Goal: Information Seeking & Learning: Learn about a topic

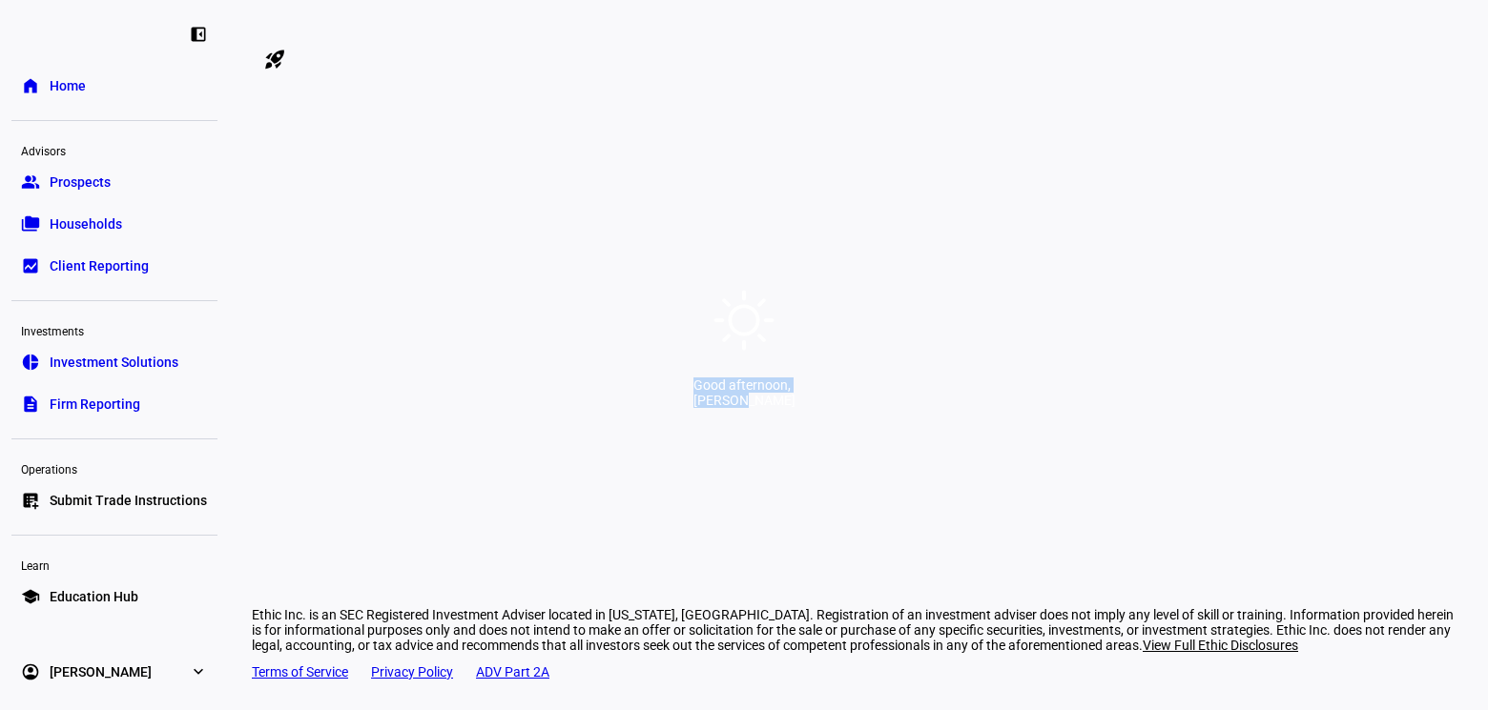
drag, startPoint x: 546, startPoint y: 398, endPoint x: 1018, endPoint y: 398, distance: 471.1
click at [1018, 398] on div "Good afternoon, [PERSON_NAME]" at bounding box center [744, 355] width 1488 height 710
drag, startPoint x: 1017, startPoint y: 411, endPoint x: 550, endPoint y: 401, distance: 466.4
click at [549, 401] on div "Good afternoon, [PERSON_NAME]" at bounding box center [744, 355] width 1488 height 710
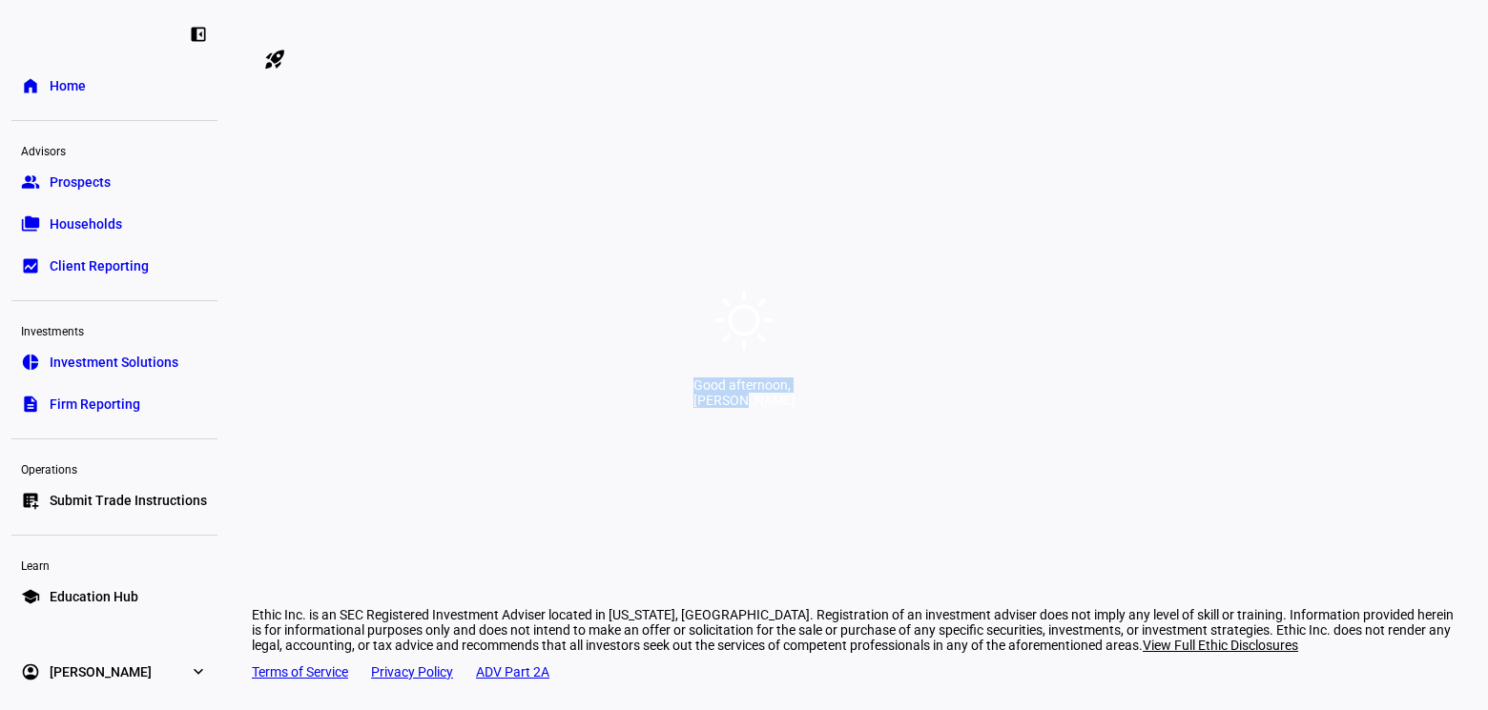
click at [693, 393] on div "Good afternoon," at bounding box center [744, 385] width 102 height 15
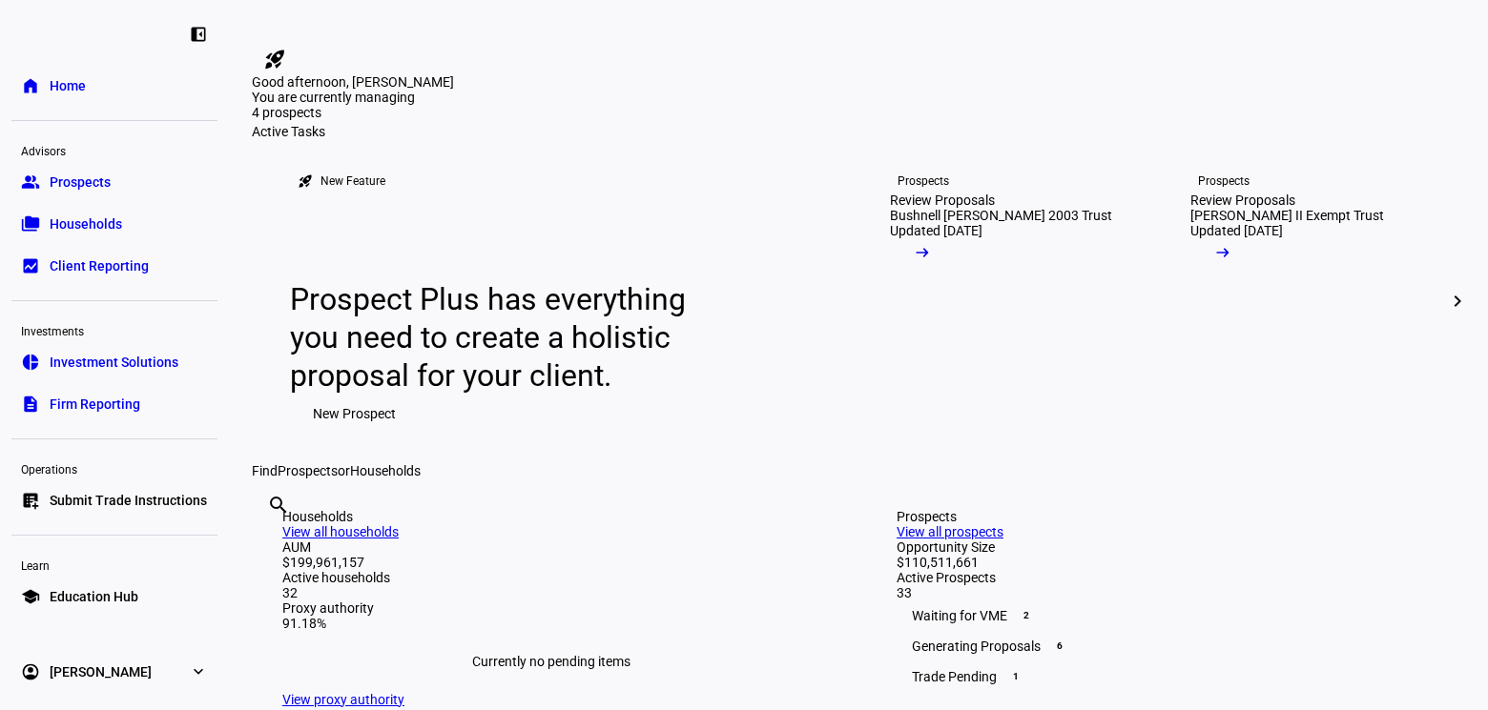
drag, startPoint x: 550, startPoint y: 401, endPoint x: 1018, endPoint y: 400, distance: 468.2
click at [1018, 0] on div "Good afternoon, [PERSON_NAME]" at bounding box center [744, 0] width 1488 height 0
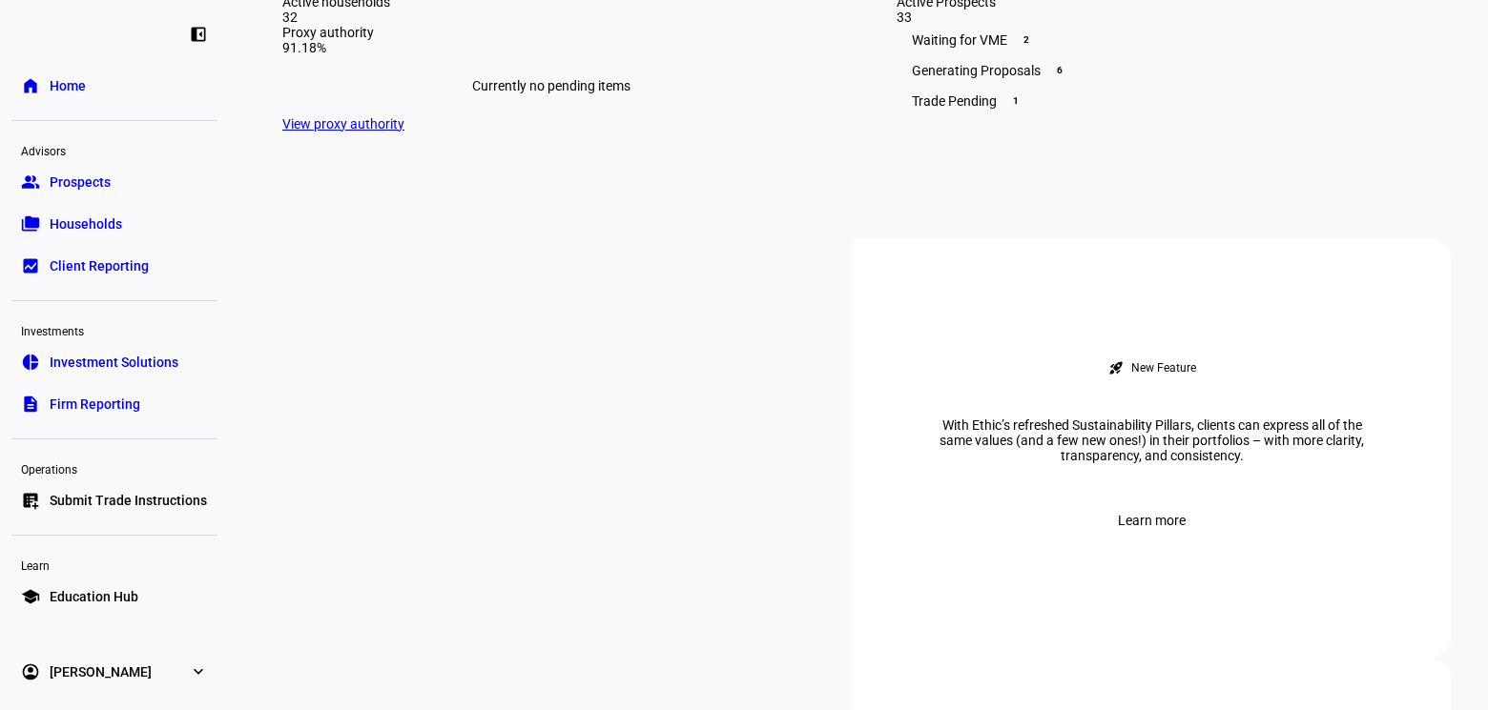
scroll to position [577, 0]
click at [78, 183] on span "Prospects" at bounding box center [80, 182] width 61 height 19
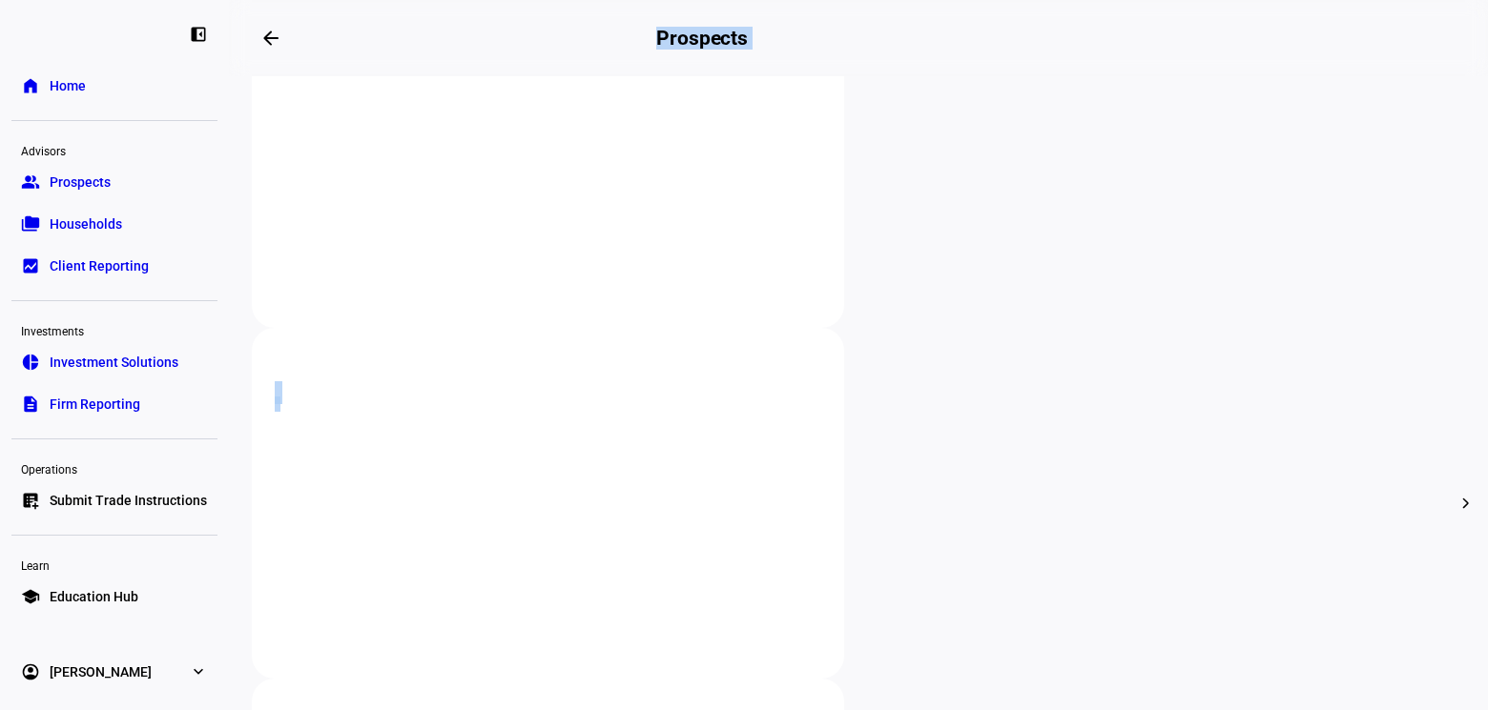
scroll to position [483, 0]
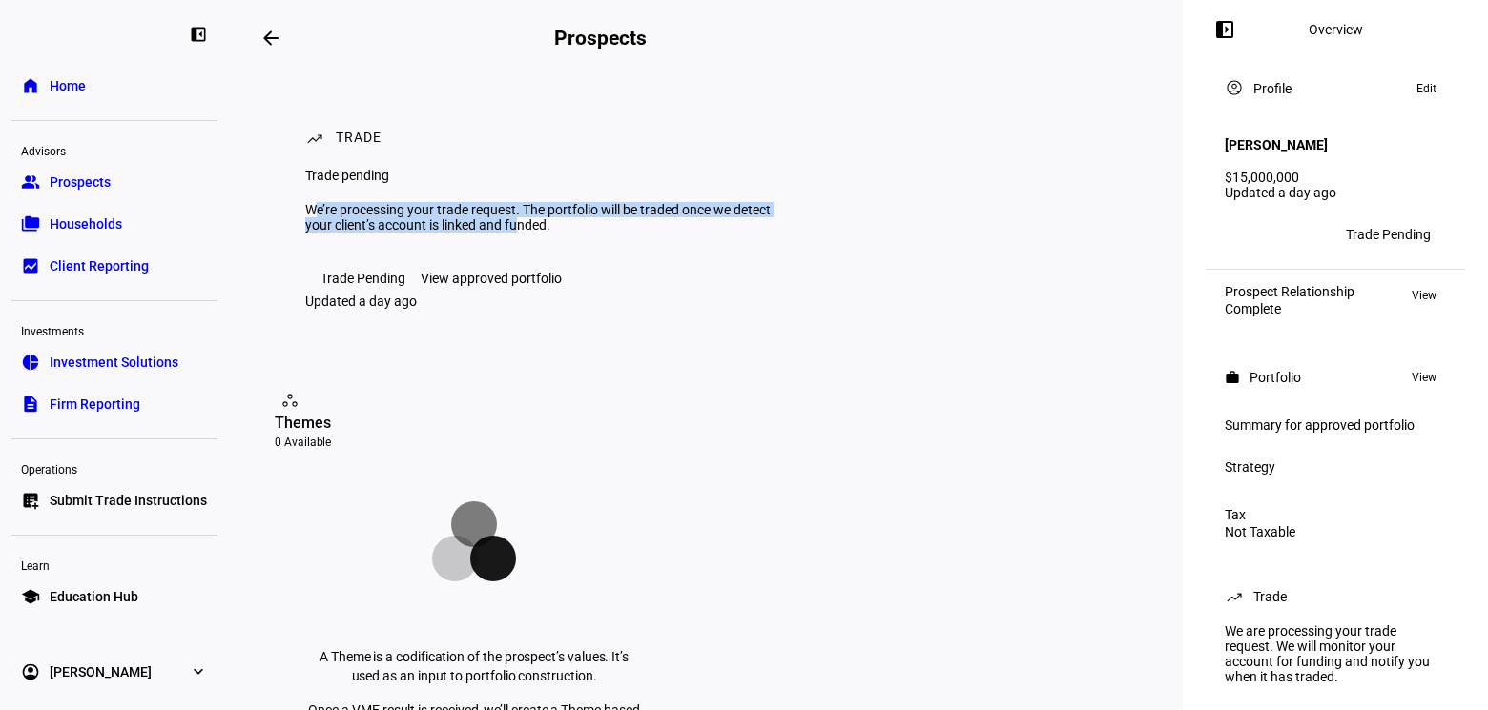
drag, startPoint x: 323, startPoint y: 238, endPoint x: 621, endPoint y: 263, distance: 298.6
click at [621, 233] on div "We’re processing your trade request. The portfolio will be traded once we detec…" at bounding box center [539, 217] width 469 height 31
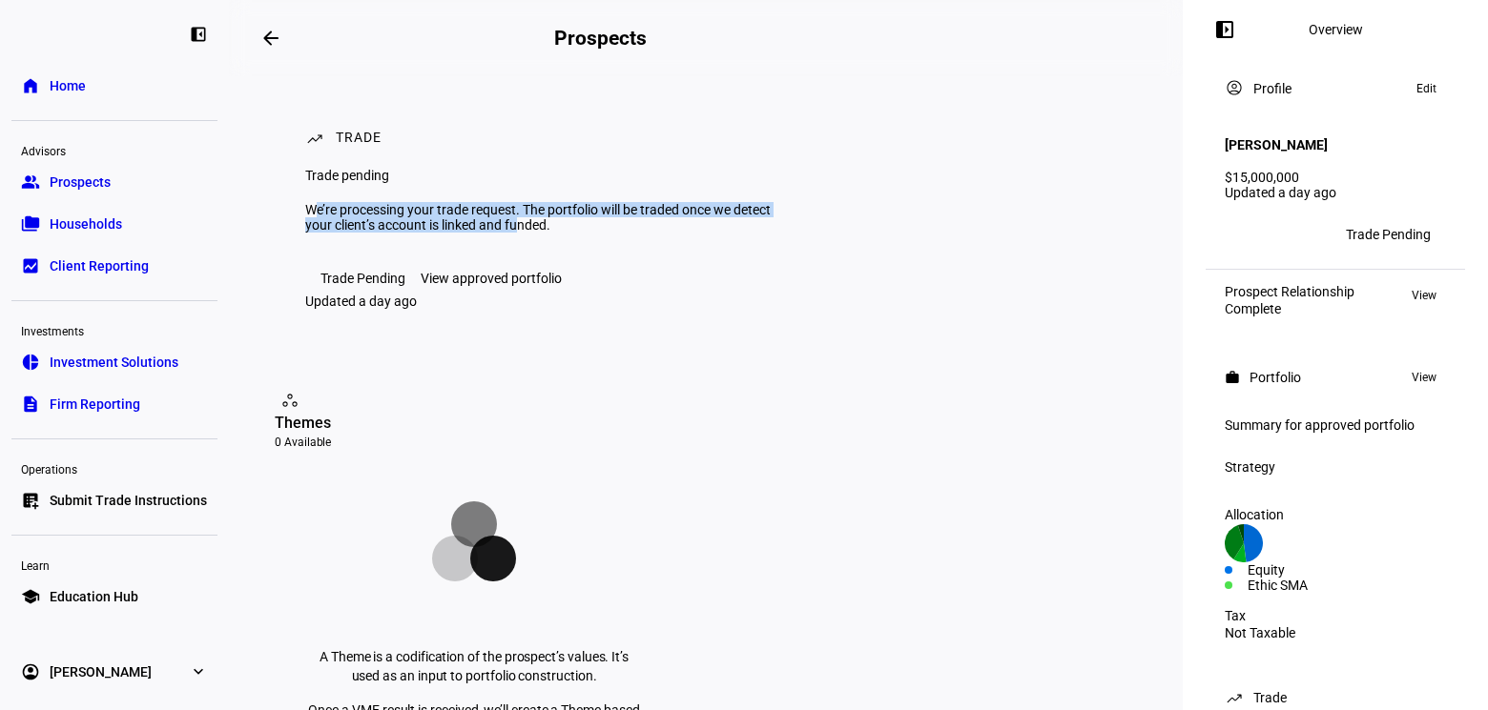
click at [621, 233] on div "We’re processing your trade request. The portfolio will be traded once we detec…" at bounding box center [539, 217] width 469 height 31
drag, startPoint x: 675, startPoint y: 270, endPoint x: 297, endPoint y: 237, distance: 380.0
click at [297, 237] on div "trending_up Trade Trade pending We’re processing your trade request. The portfo…" at bounding box center [706, 219] width 908 height 286
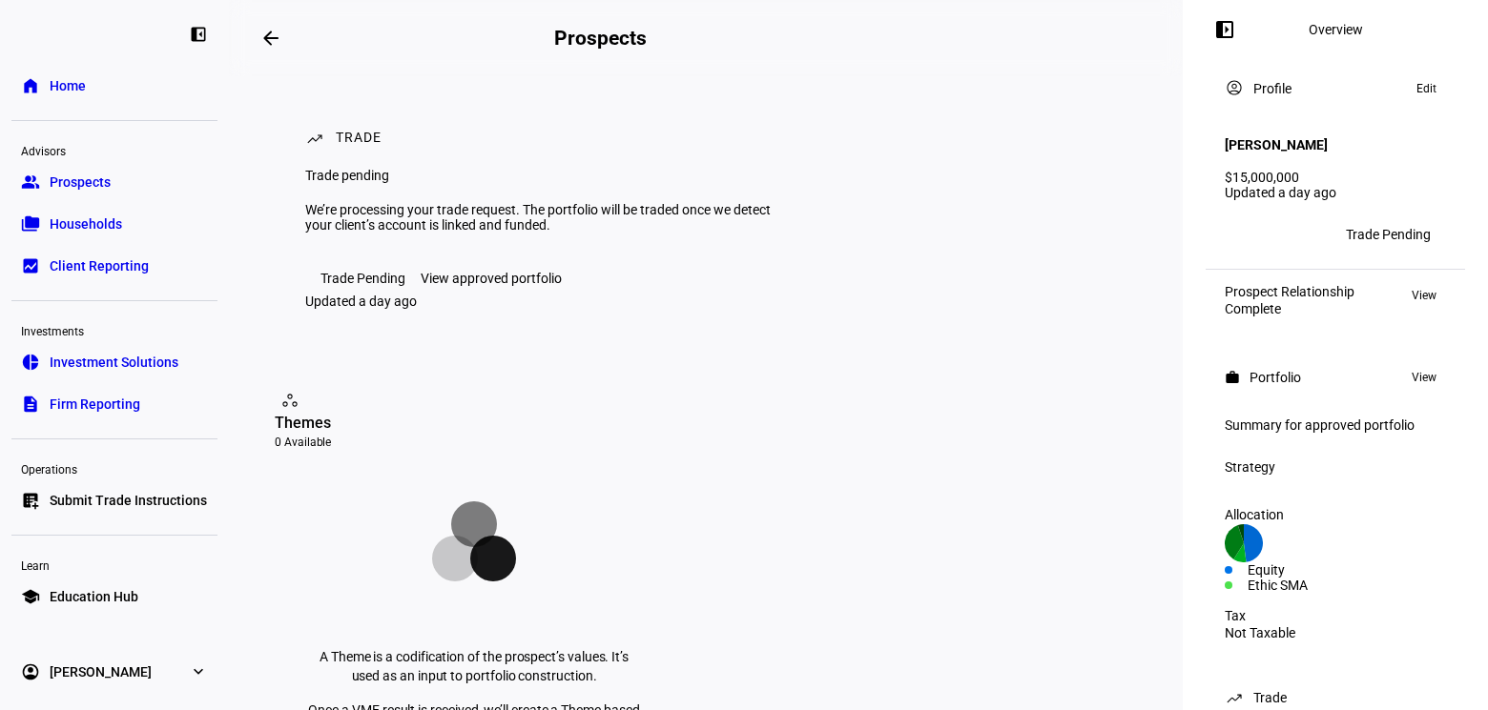
click at [322, 233] on div "We’re processing your trade request. The portfolio will be traded once we detec…" at bounding box center [539, 217] width 469 height 31
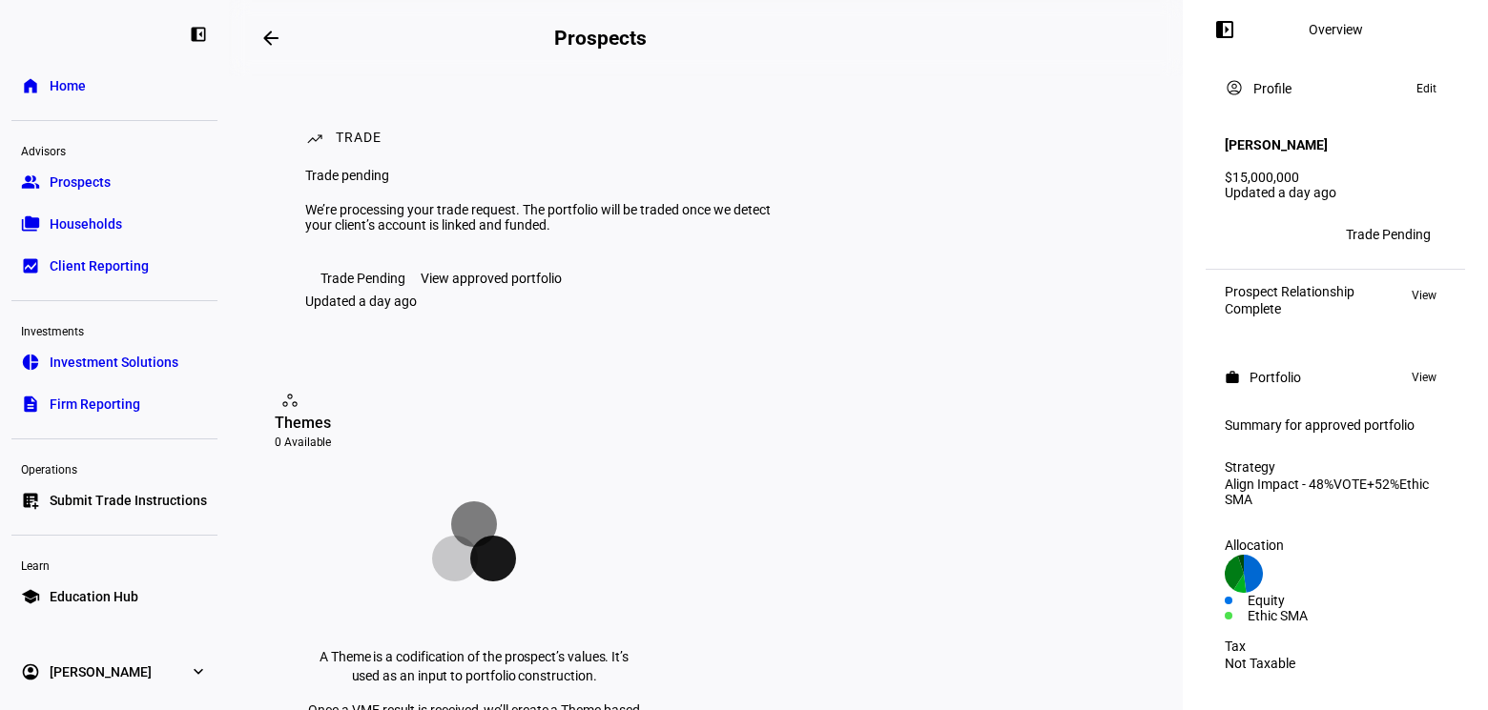
click at [263, 38] on span at bounding box center [271, 38] width 46 height 46
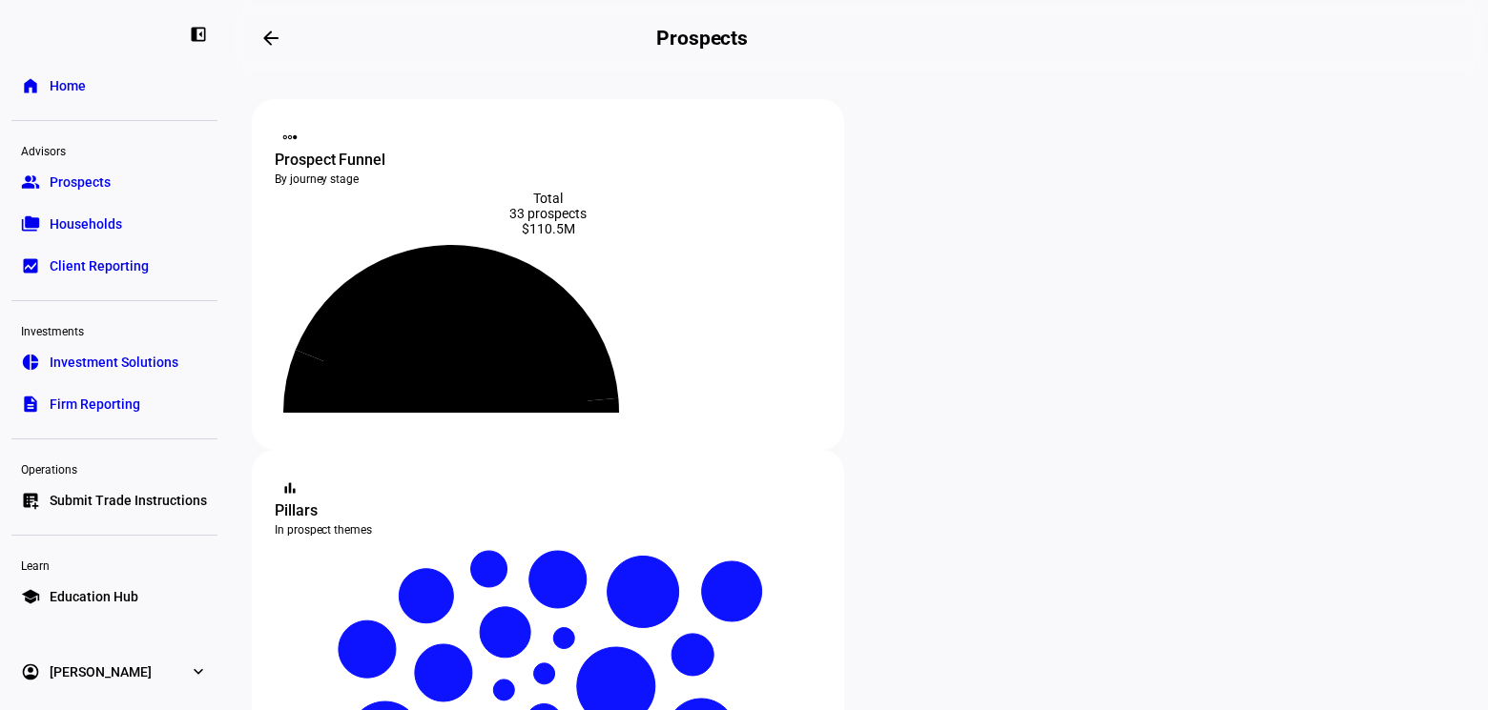
click at [81, 217] on span "Households" at bounding box center [86, 224] width 72 height 19
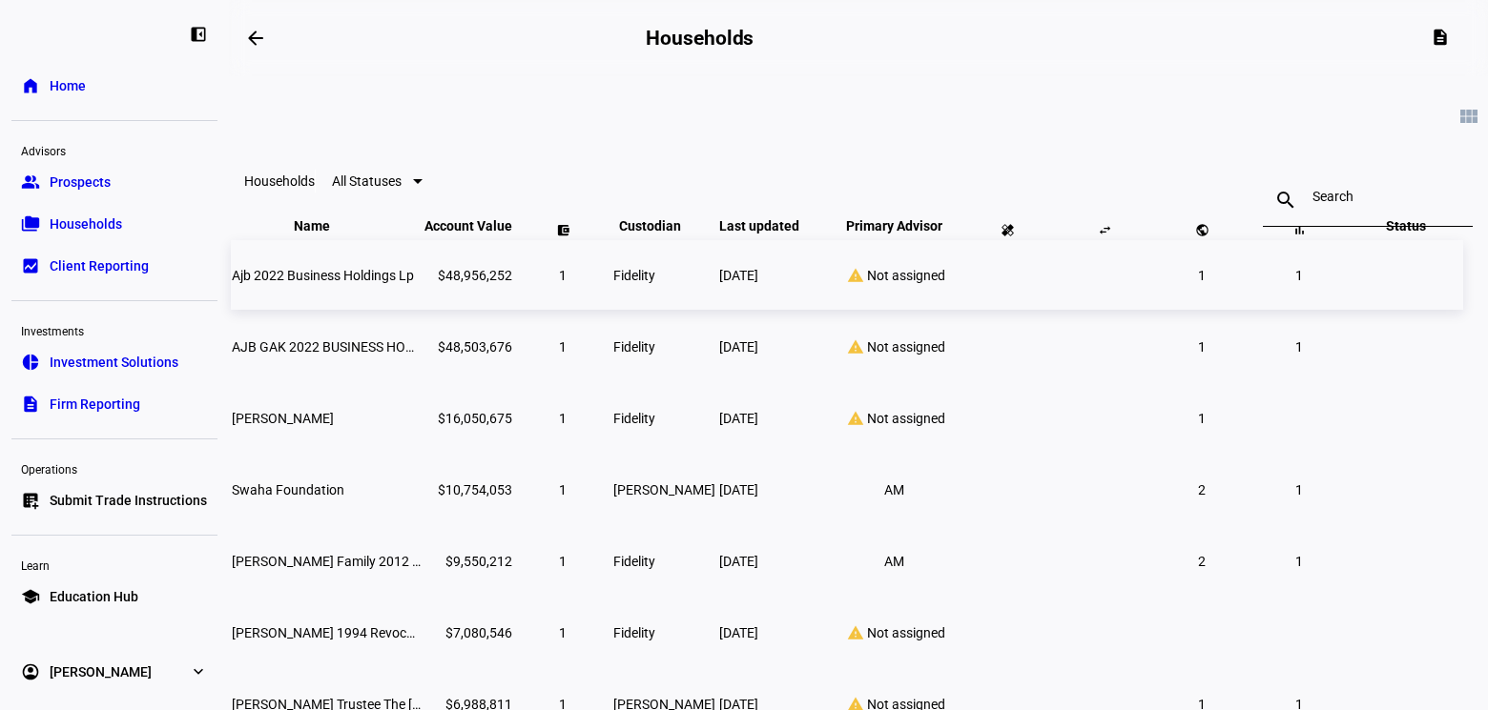
click at [414, 283] on span "Ajb 2022 Business Holdings Lp" at bounding box center [323, 275] width 182 height 15
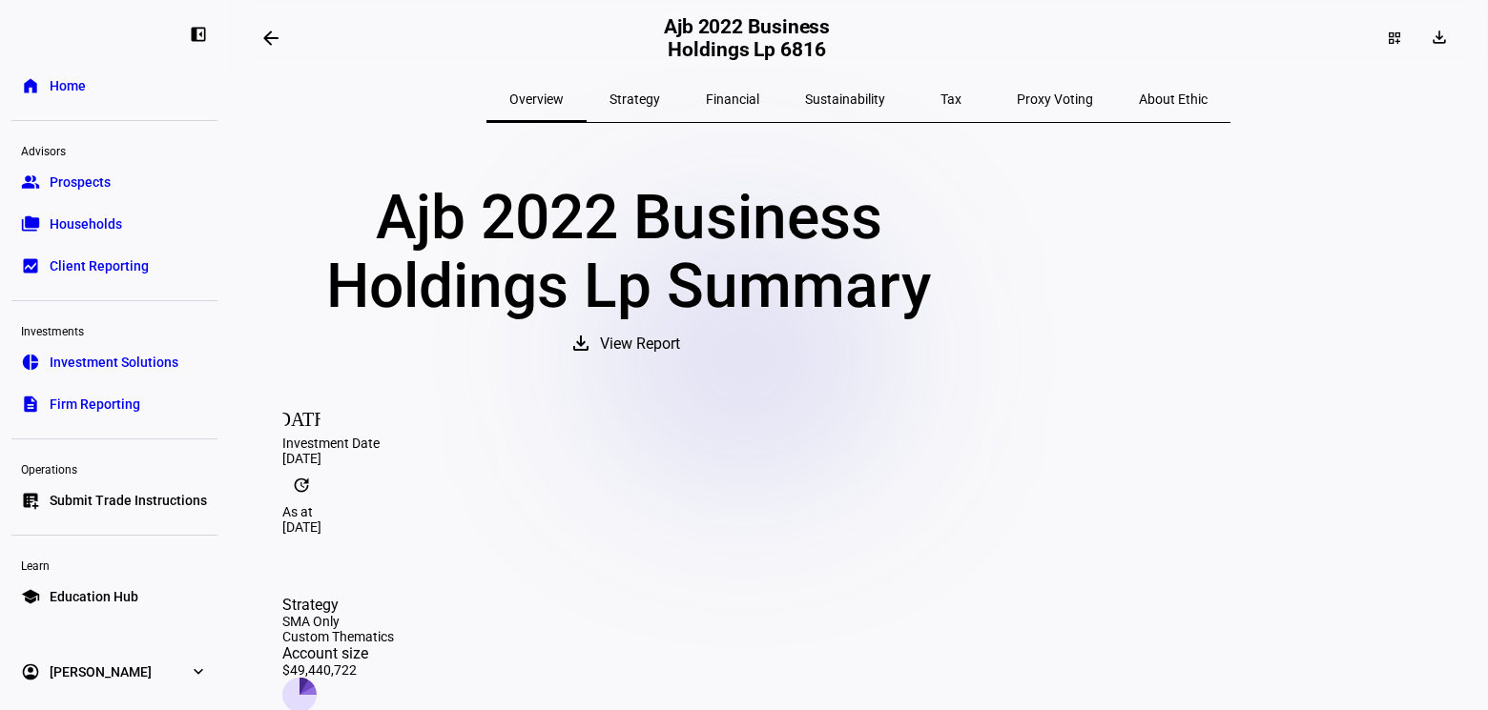
scroll to position [23, 0]
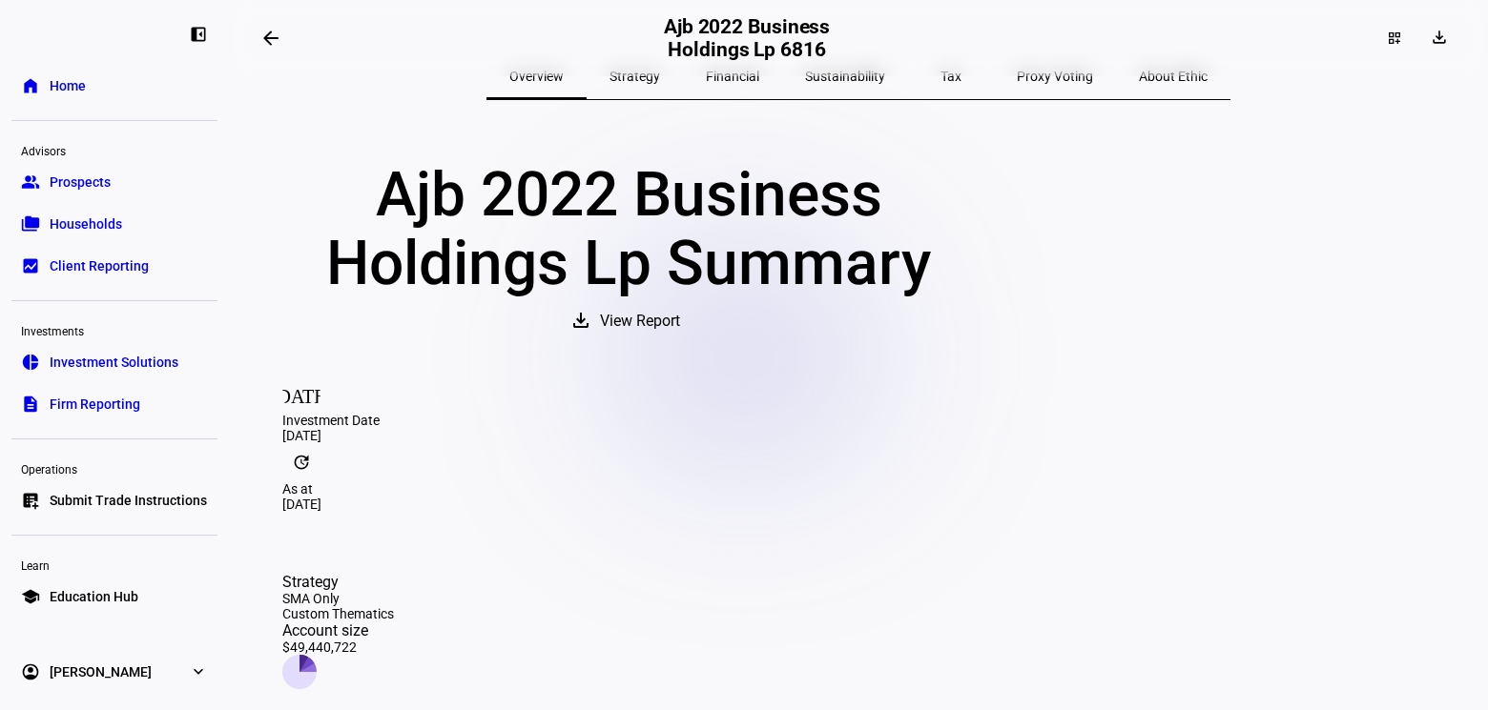
click at [680, 344] on span "View Report" at bounding box center [640, 321] width 80 height 46
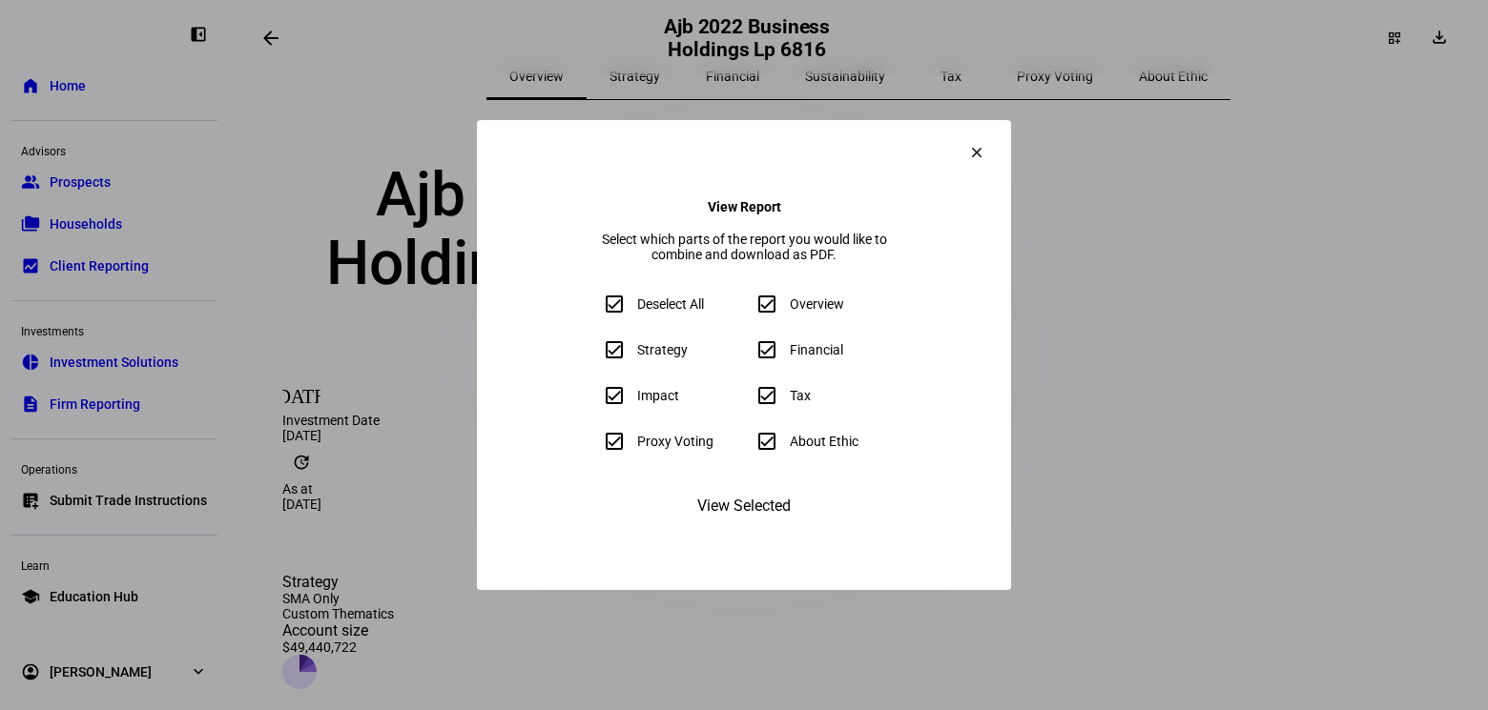
click at [714, 527] on span "View Selected" at bounding box center [743, 506] width 93 height 46
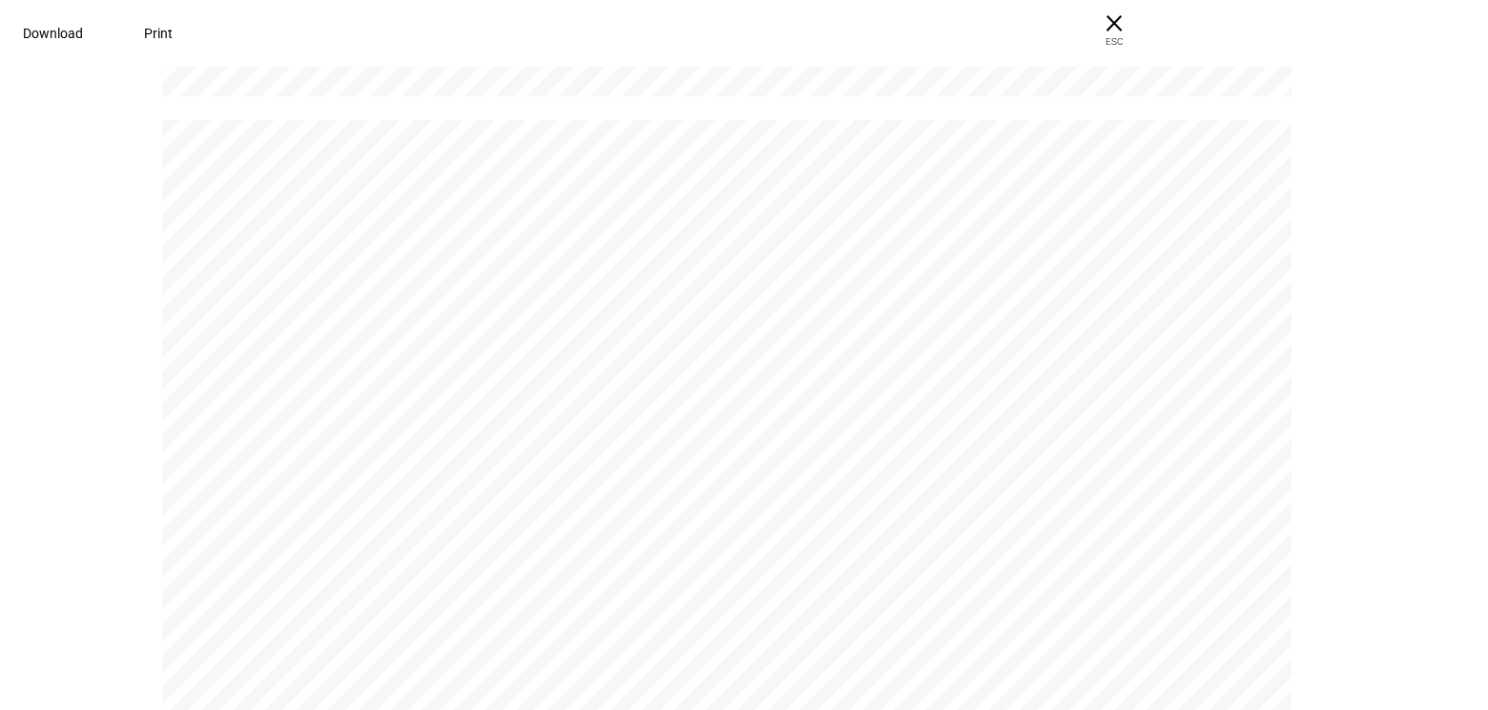
scroll to position [1443, 0]
click at [83, 33] on span "Download" at bounding box center [53, 33] width 60 height 15
drag, startPoint x: 360, startPoint y: 455, endPoint x: 423, endPoint y: 455, distance: 62.9
click at [423, 455] on span "Ajb 2022 Business Holdings Lp" at bounding box center [735, 460] width 771 height 56
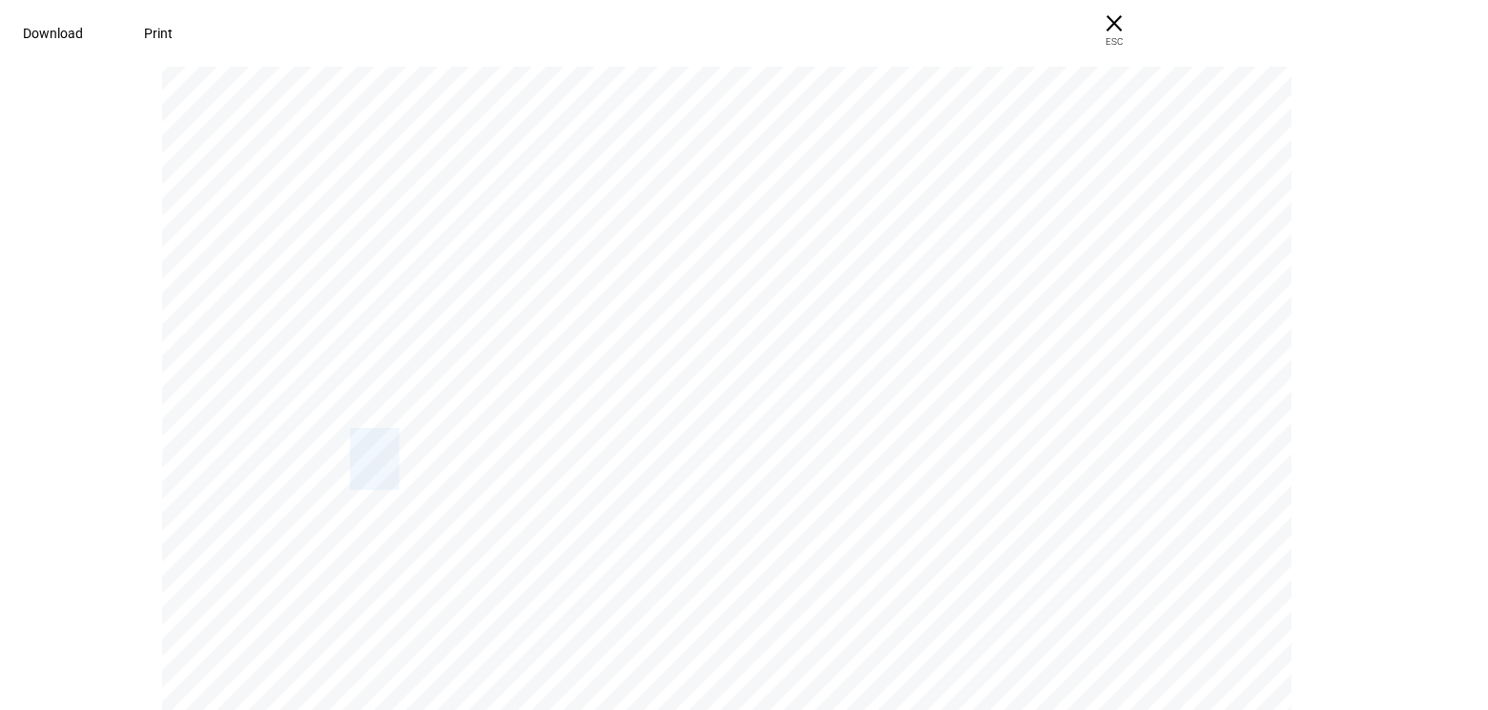
click at [423, 455] on span "Ajb 2022 Business Holdings Lp" at bounding box center [735, 460] width 771 height 56
drag, startPoint x: 436, startPoint y: 455, endPoint x: 333, endPoint y: 455, distance: 103.0
click at [333, 455] on div "Ajb 2022 Business Holdings Lp Ajb 2022 Business Holdings Lp Ajb 2022 Business H…" at bounding box center [735, 341] width 1146 height 1483
click at [349, 454] on div "Ajb 2022 Business Holdings Lp Ajb 2022 Business Holdings Lp Ajb 2022 Business H…" at bounding box center [735, 341] width 1146 height 1483
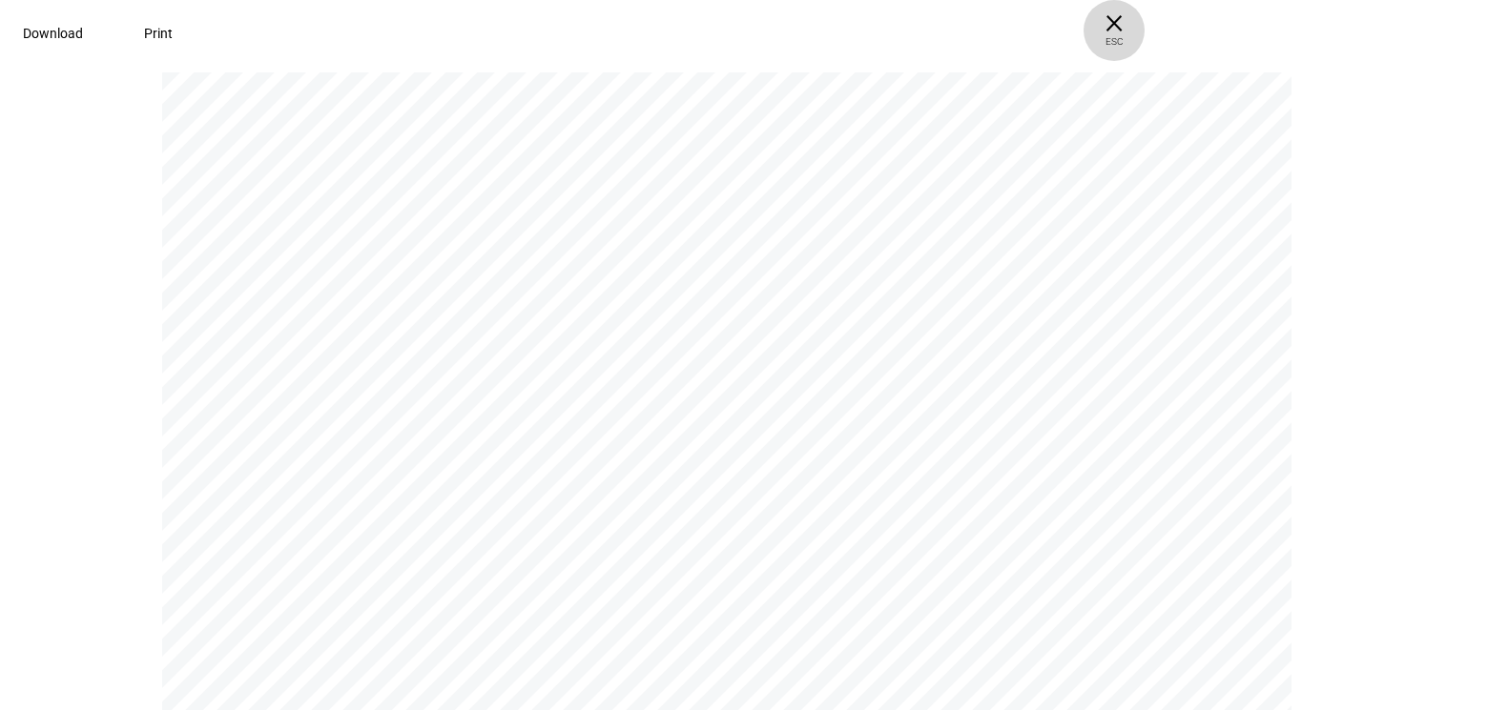
click at [1144, 38] on span "ESC" at bounding box center [1113, 35] width 61 height 28
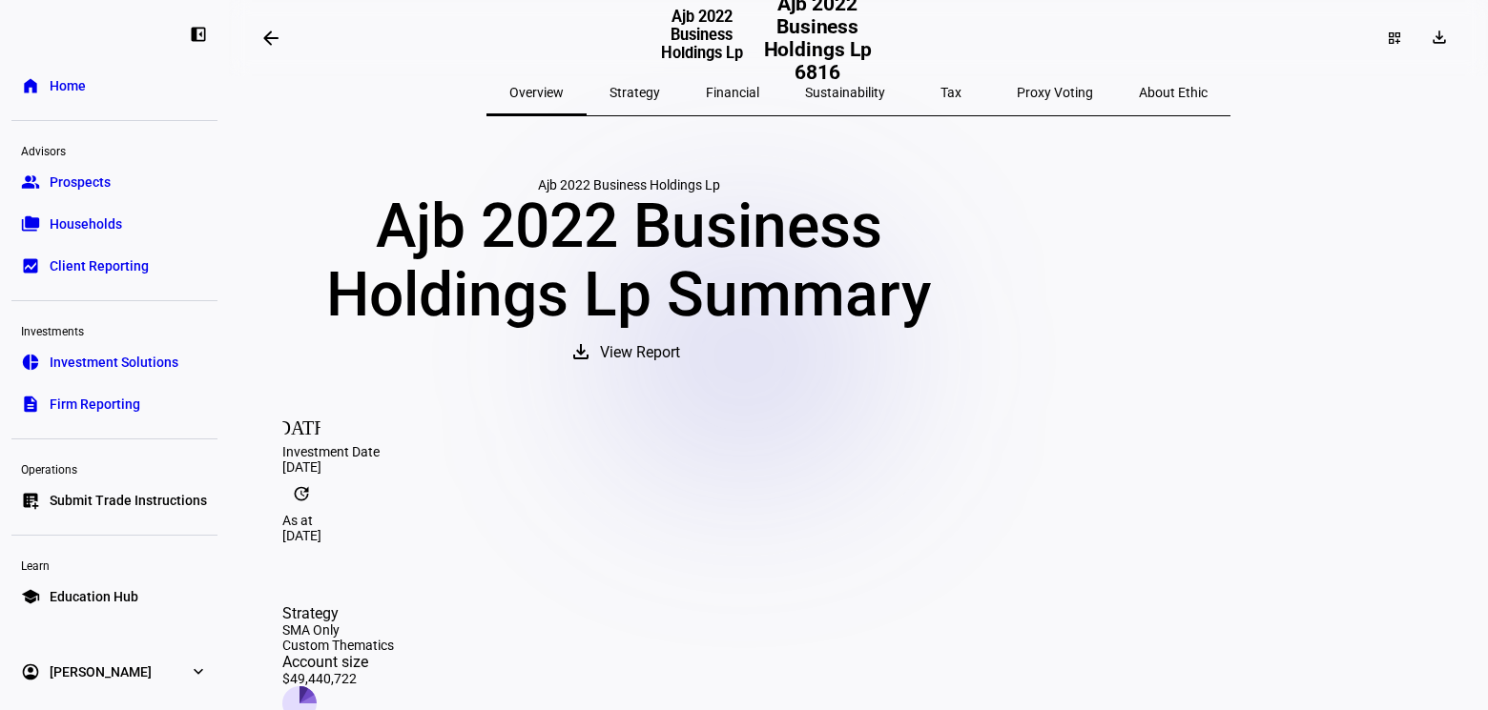
scroll to position [0, 0]
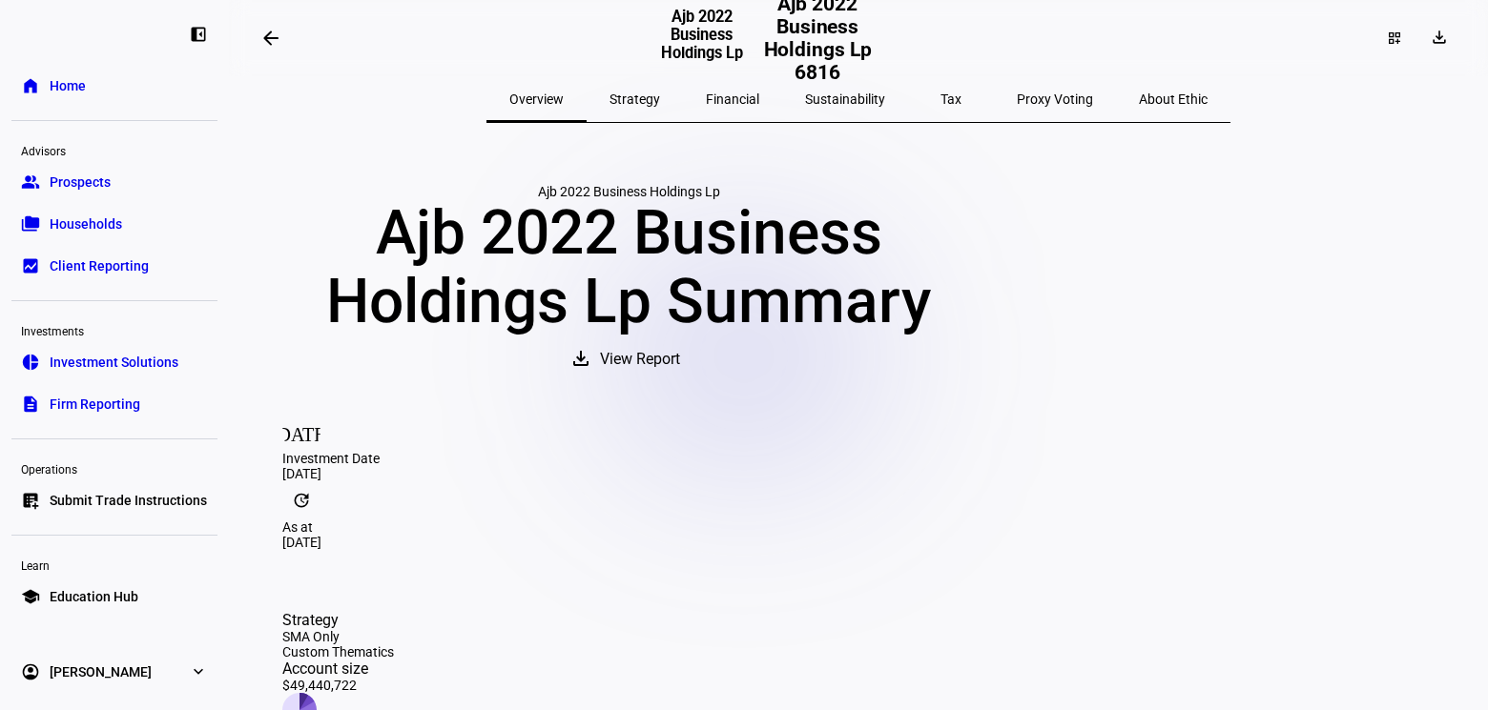
click at [269, 54] on span at bounding box center [271, 38] width 46 height 46
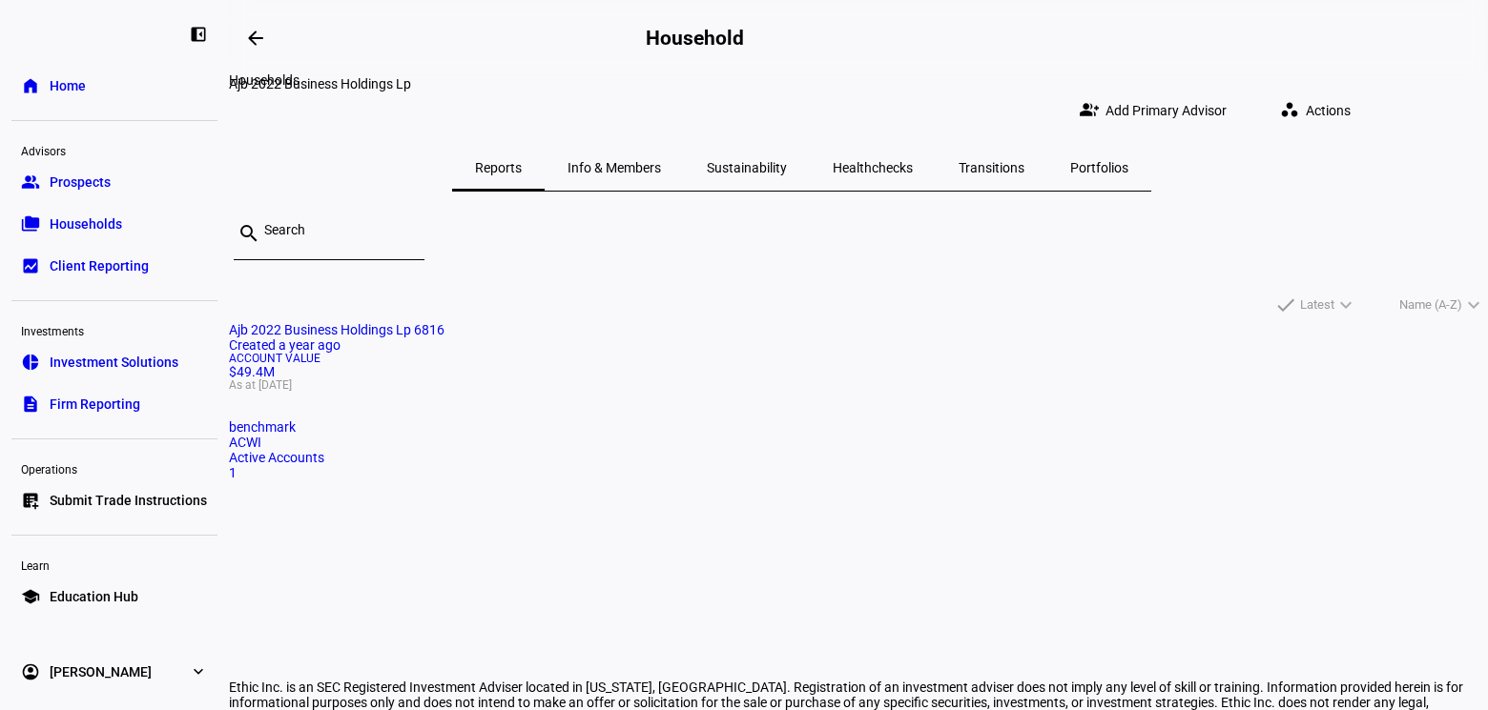
click at [255, 44] on mat-icon "arrow_backwards" at bounding box center [255, 38] width 23 height 23
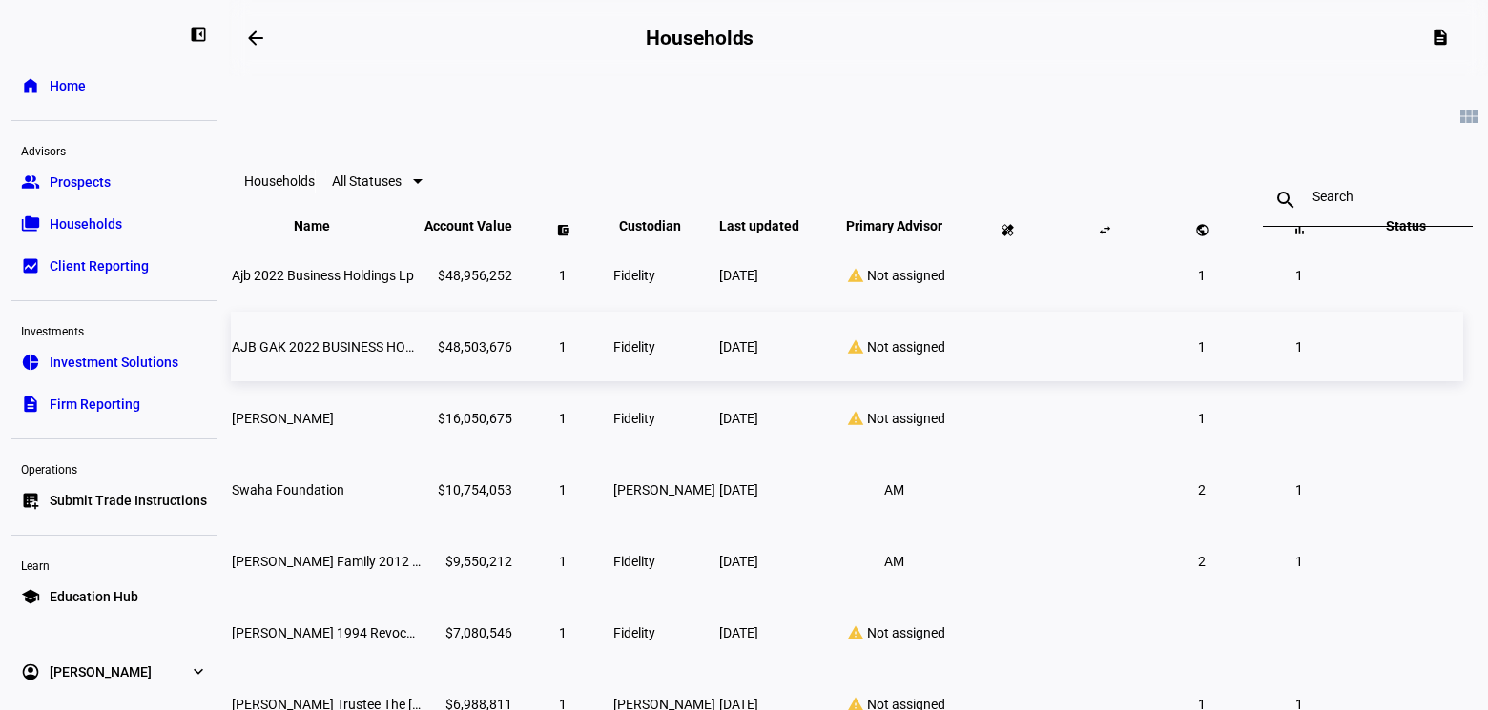
click at [1348, 381] on td at bounding box center [1405, 347] width 114 height 70
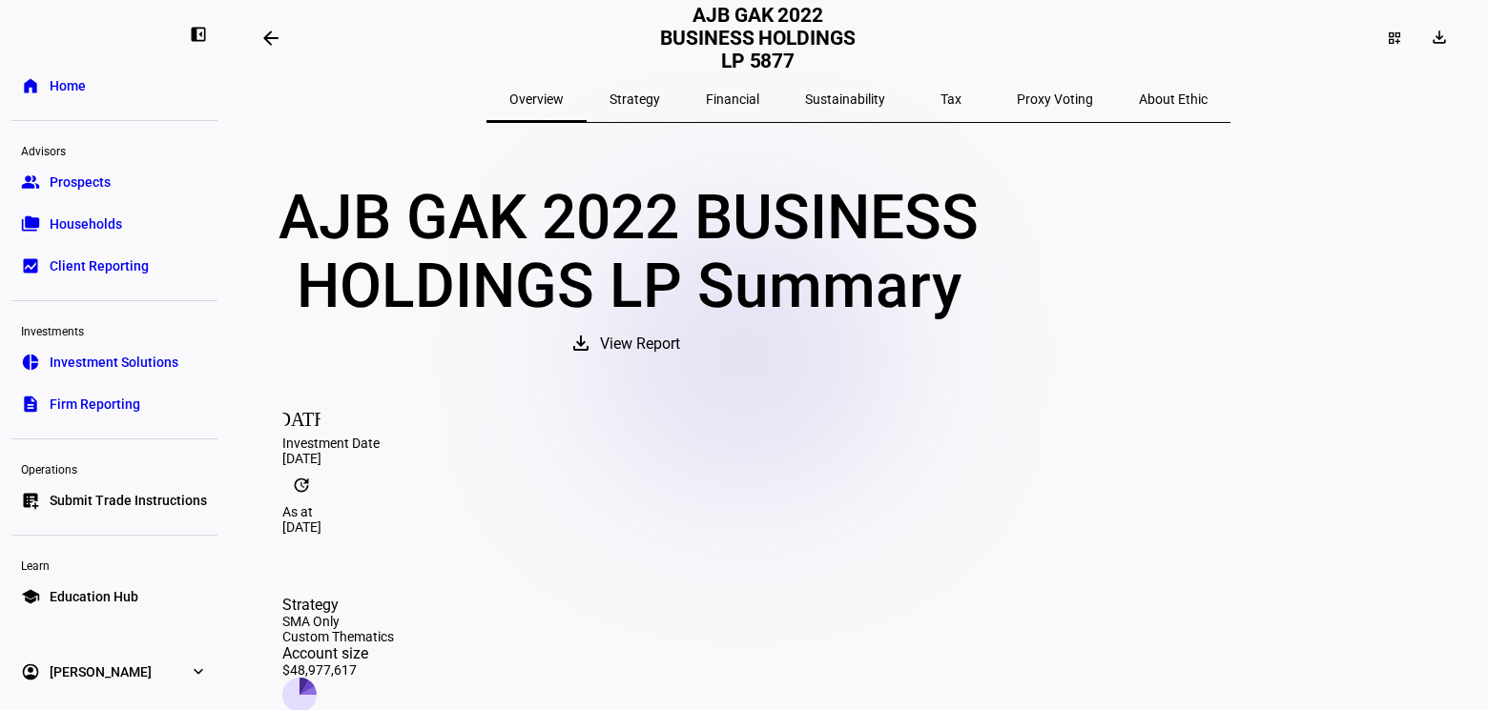
click at [680, 367] on span "View Report" at bounding box center [640, 344] width 80 height 46
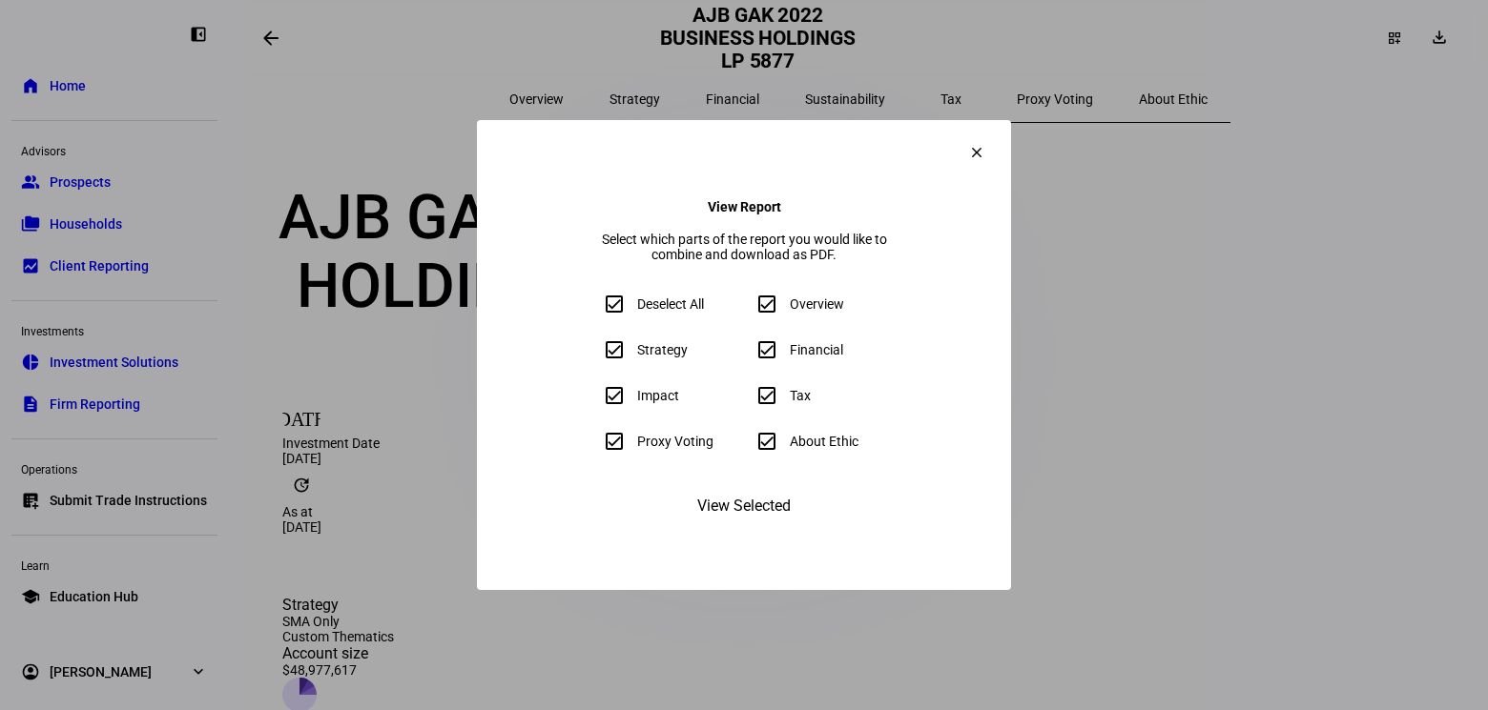
click at [744, 529] on span "View Selected" at bounding box center [743, 506] width 93 height 46
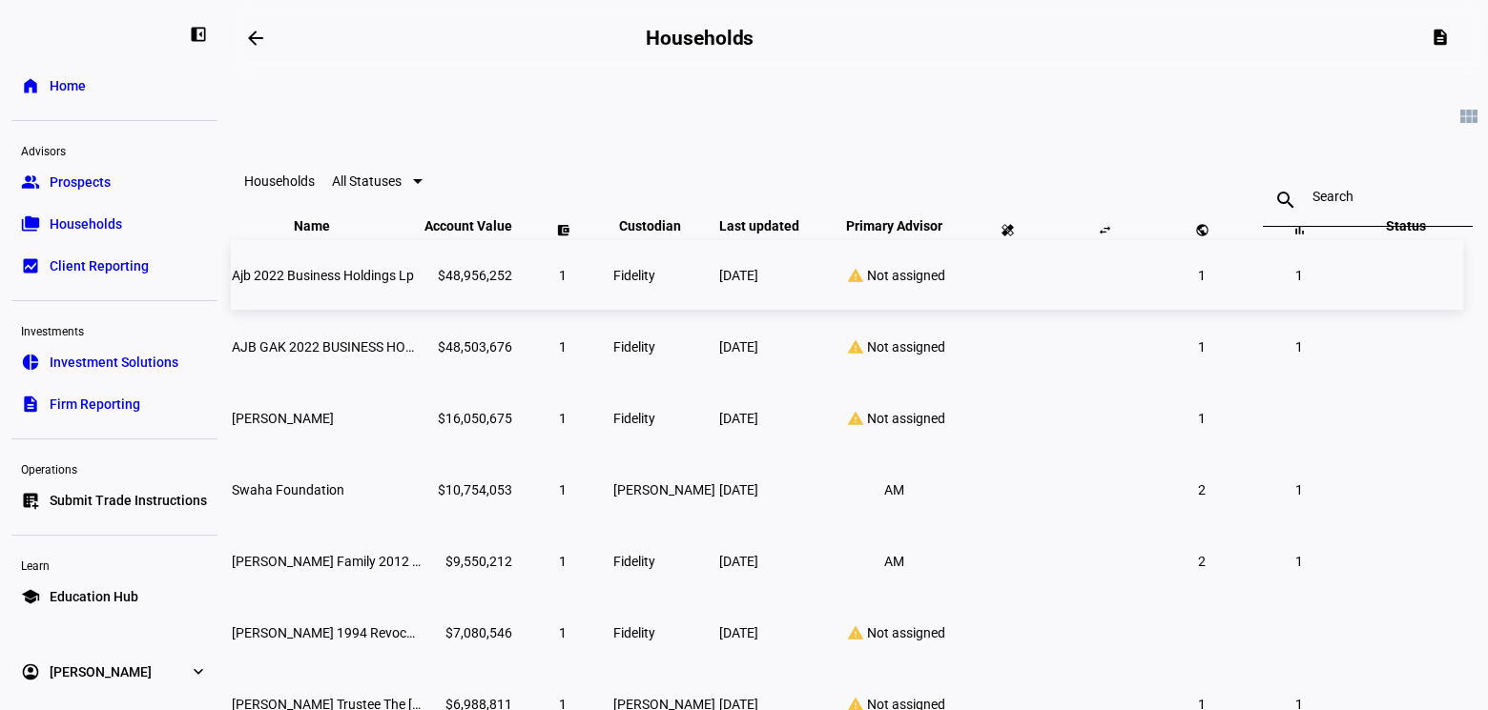
click at [391, 283] on span "Ajb 2022 Business Holdings Lp" at bounding box center [323, 275] width 182 height 15
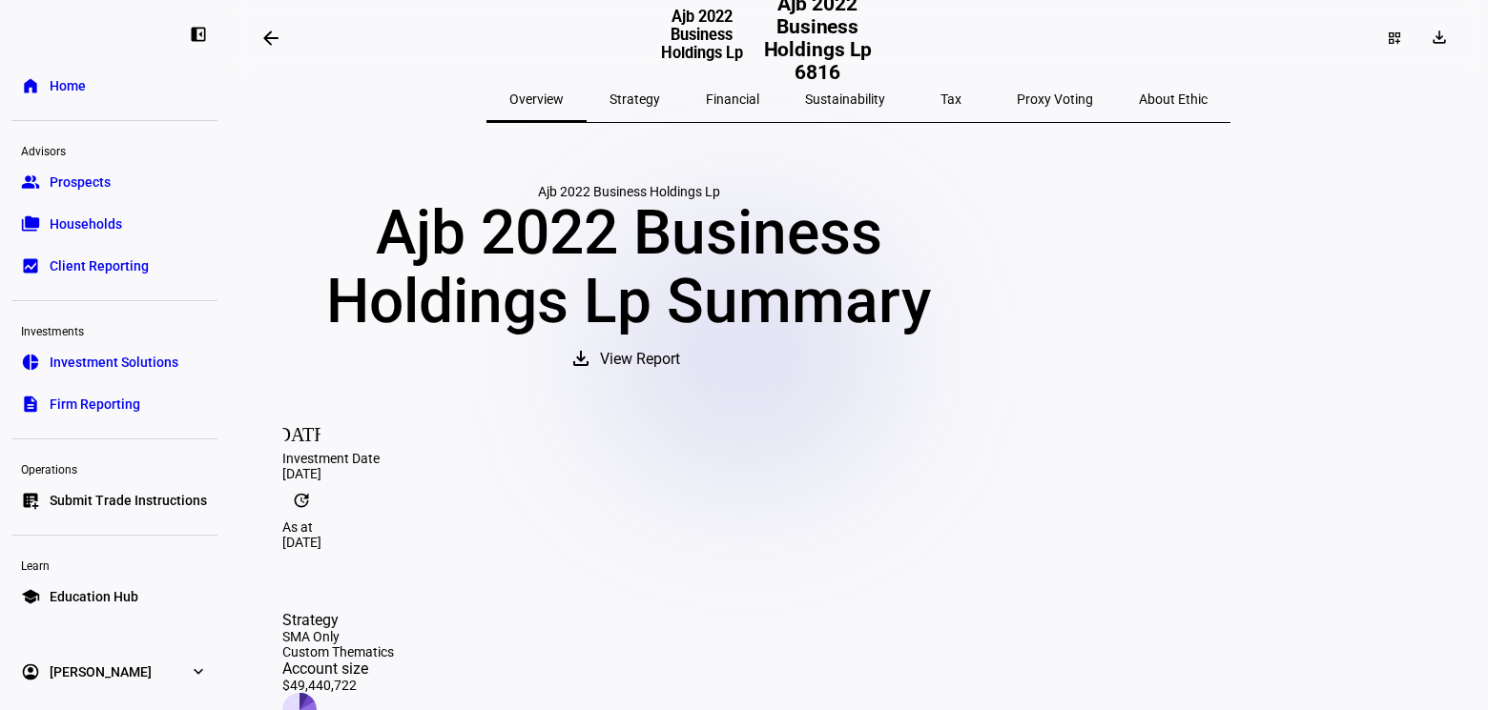
click at [265, 37] on mat-icon "arrow_backwards" at bounding box center [270, 38] width 23 height 23
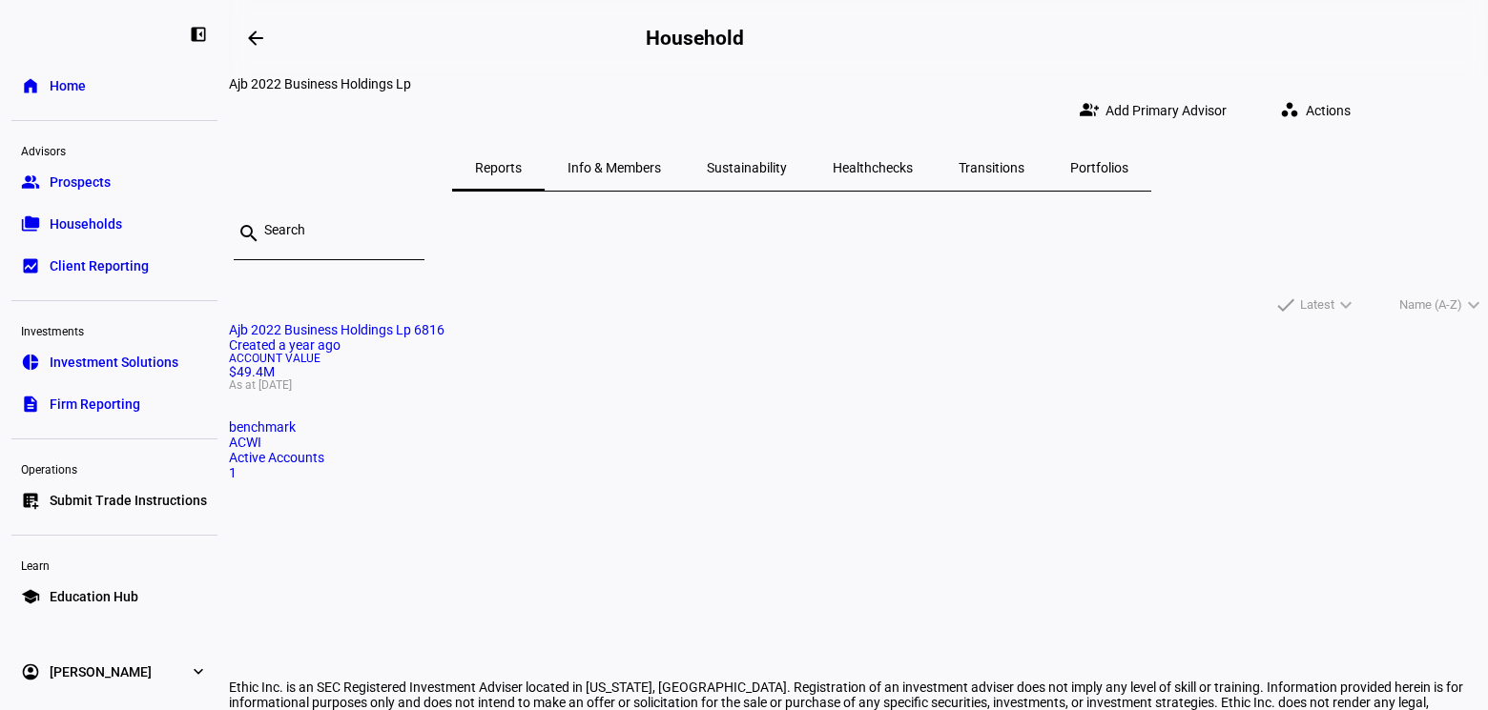
click at [1113, 161] on span "Portfolios" at bounding box center [1099, 167] width 58 height 13
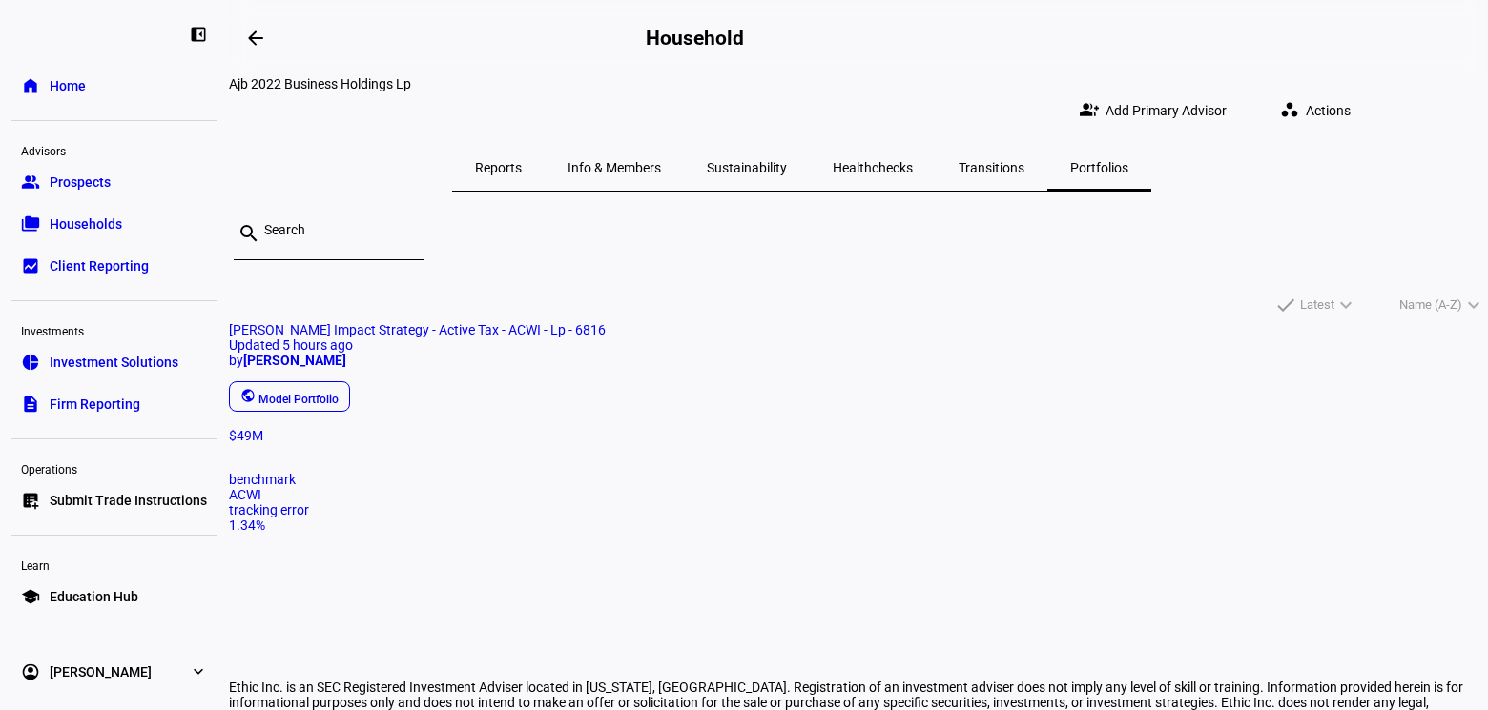
click at [522, 161] on span "Reports" at bounding box center [498, 167] width 47 height 13
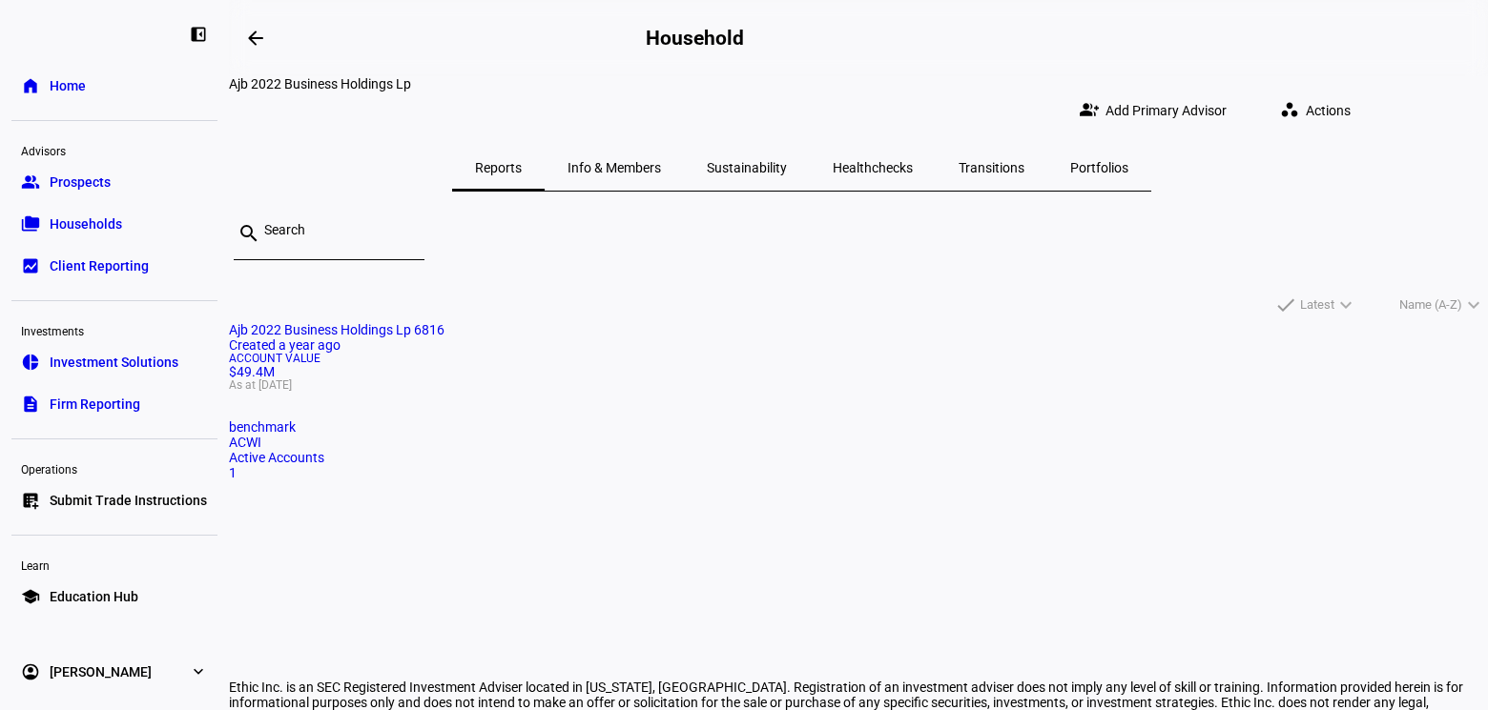
click at [661, 161] on span "Info & Members" at bounding box center [613, 167] width 93 height 13
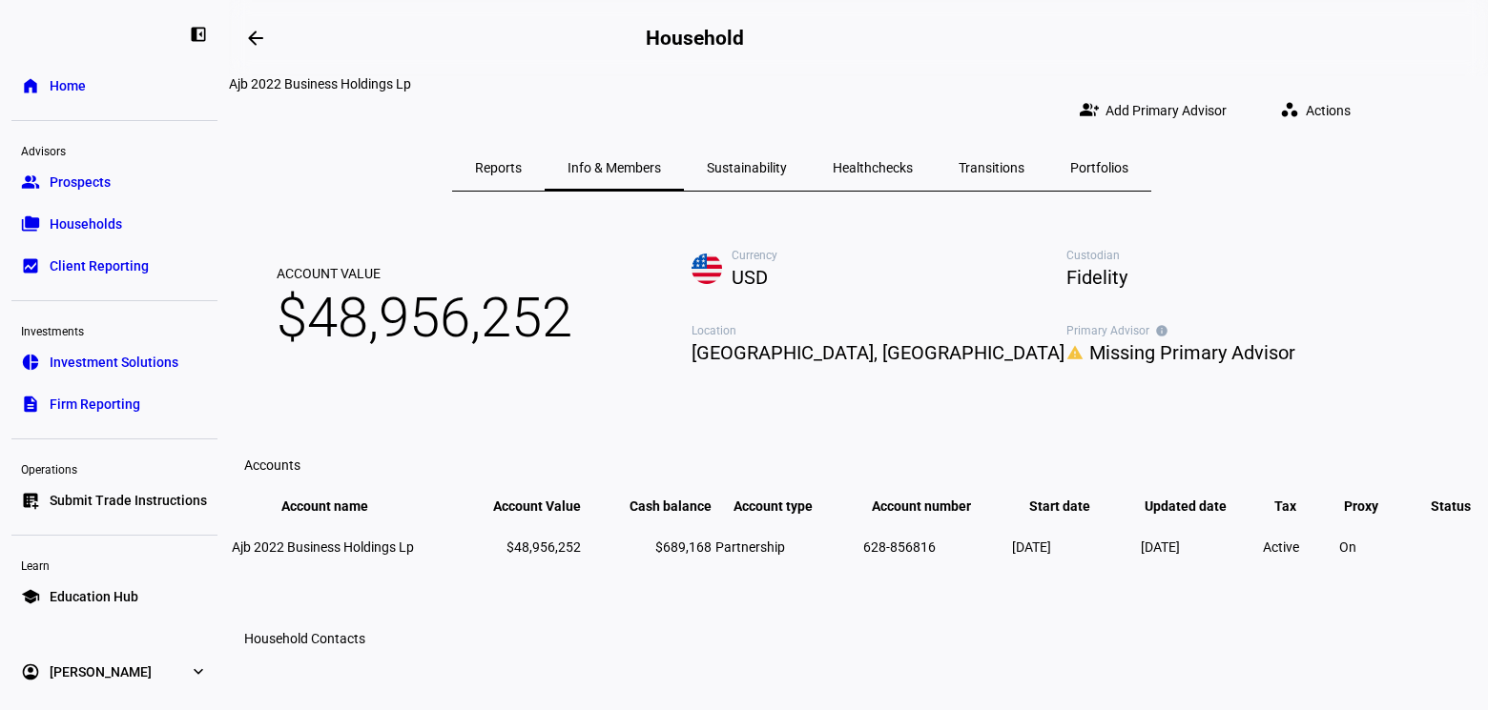
click at [787, 161] on span "Sustainability" at bounding box center [747, 167] width 80 height 13
